Goal: Find specific page/section

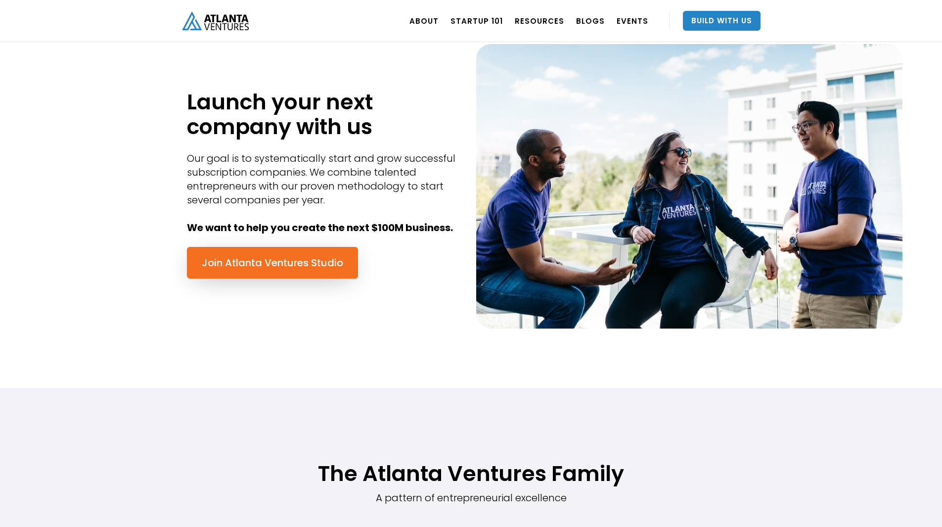
scroll to position [353, 0]
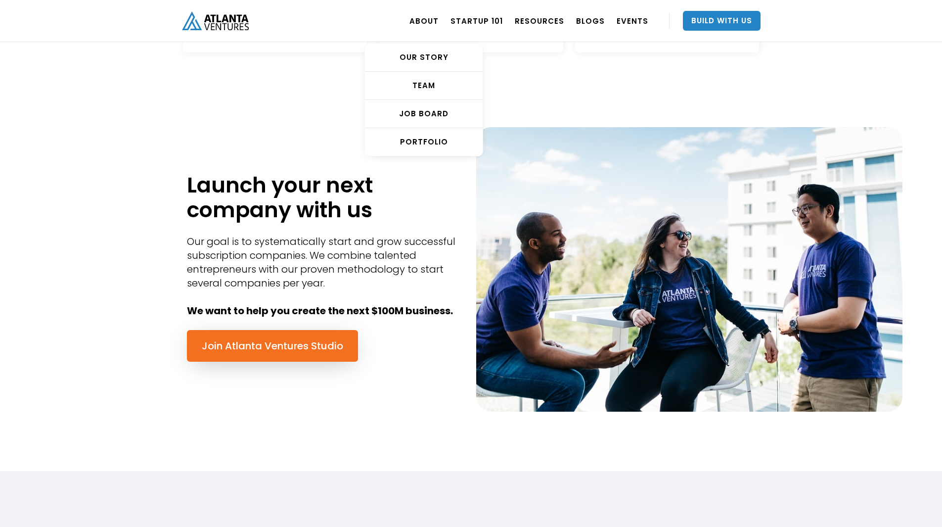
click at [440, 88] on div "TEAM" at bounding box center [424, 86] width 118 height 10
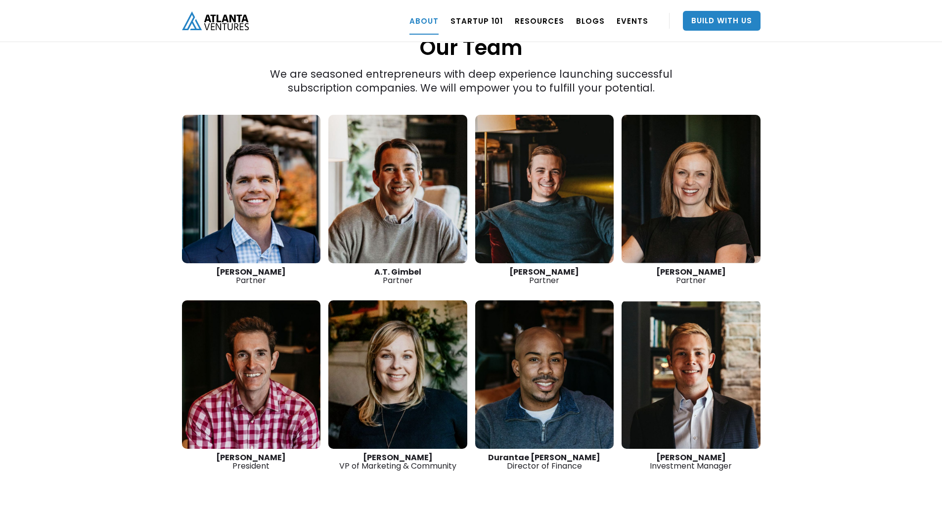
scroll to position [1374, 0]
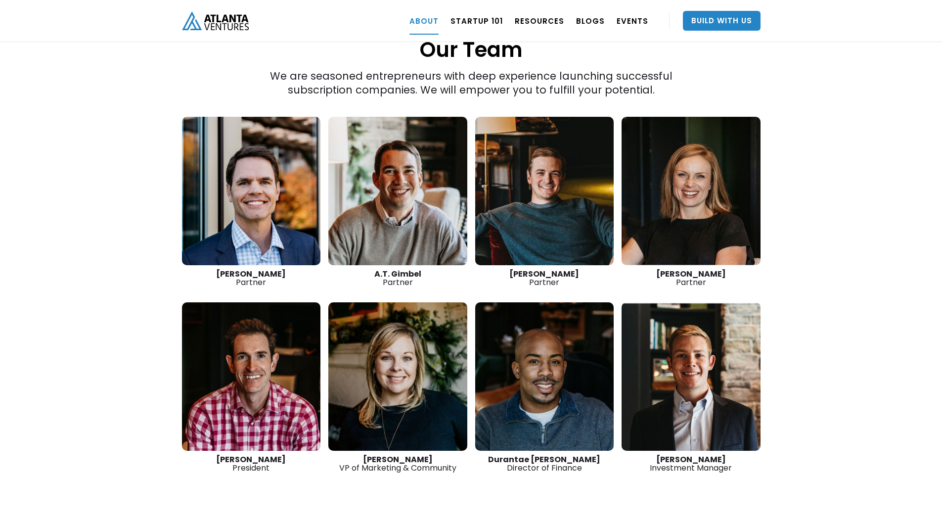
click at [687, 381] on link at bounding box center [691, 376] width 139 height 148
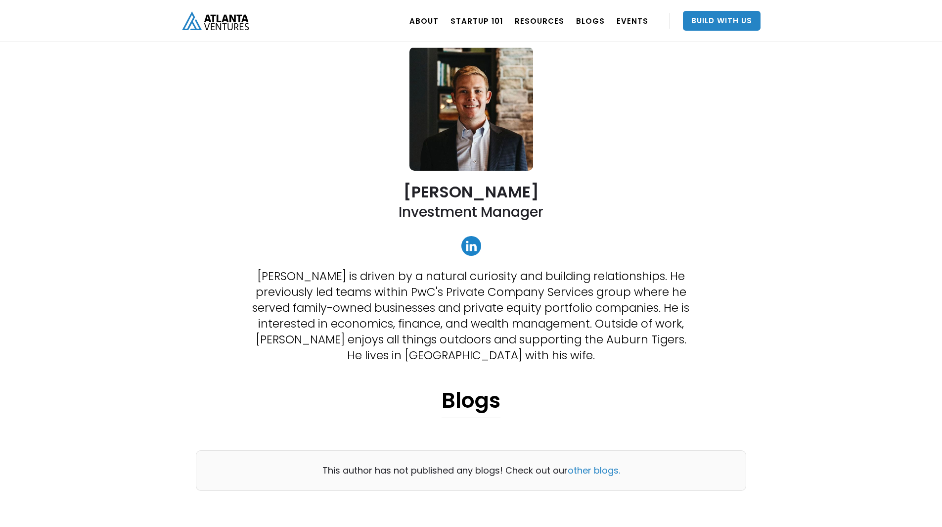
scroll to position [63, 0]
